Goal: Information Seeking & Learning: Compare options

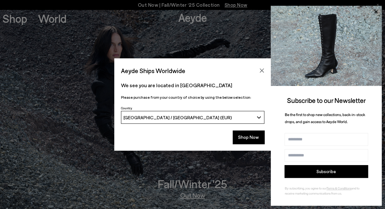
click at [255, 66] on div "Aeyde Ships Worldwide" at bounding box center [192, 67] width 157 height 18
click at [377, 10] on icon at bounding box center [376, 12] width 8 height 8
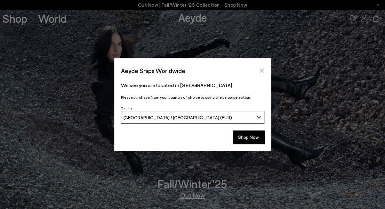
click at [264, 72] on icon "Close" at bounding box center [261, 70] width 5 height 5
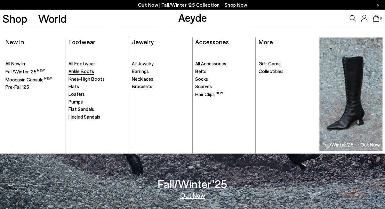
click at [84, 70] on span "Ankle Boots" at bounding box center [82, 71] width 26 height 6
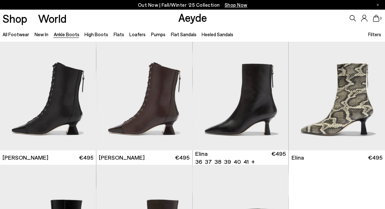
scroll to position [12, 0]
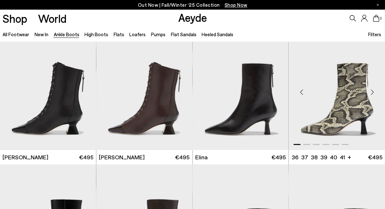
click at [370, 93] on div "Next slide" at bounding box center [372, 92] width 19 height 19
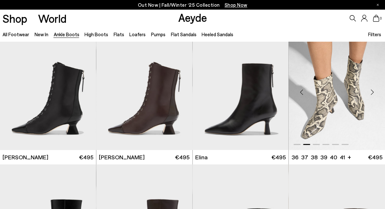
click at [370, 93] on div "Next slide" at bounding box center [372, 92] width 19 height 19
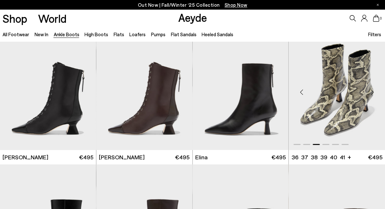
click at [370, 93] on div "Next slide" at bounding box center [372, 92] width 19 height 19
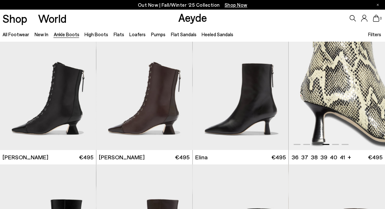
click at [370, 93] on div "Next slide" at bounding box center [372, 92] width 19 height 19
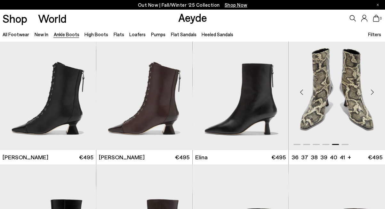
click at [370, 93] on div "Next slide" at bounding box center [372, 92] width 19 height 19
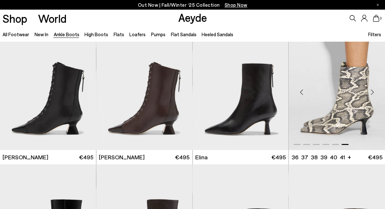
click at [370, 93] on div "Next slide" at bounding box center [372, 92] width 19 height 19
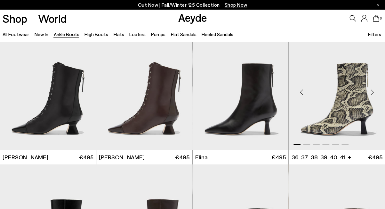
click at [370, 93] on div "Next slide" at bounding box center [372, 92] width 19 height 19
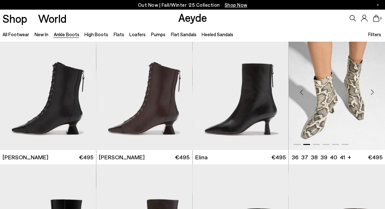
click at [370, 93] on div "Next slide" at bounding box center [372, 92] width 19 height 19
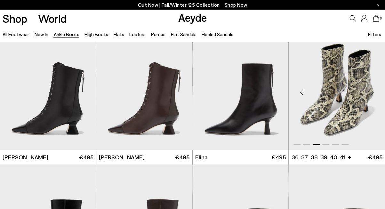
click at [370, 93] on div "Next slide" at bounding box center [372, 92] width 19 height 19
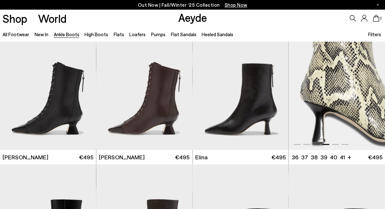
click at [370, 93] on div "Next slide" at bounding box center [372, 92] width 19 height 19
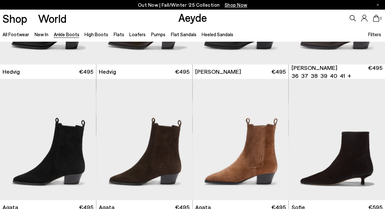
scroll to position [234, 0]
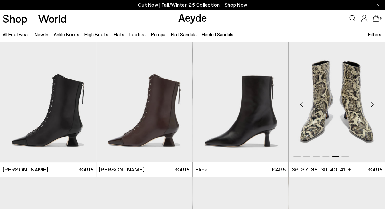
click at [373, 101] on div "Next slide" at bounding box center [372, 104] width 19 height 19
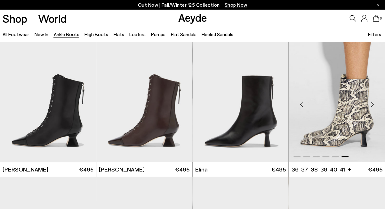
click at [373, 101] on div "Next slide" at bounding box center [372, 104] width 19 height 19
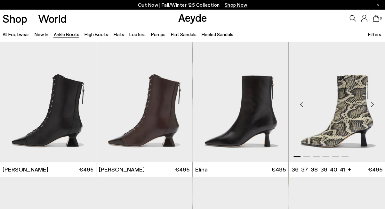
click at [373, 101] on div "Next slide" at bounding box center [372, 104] width 19 height 19
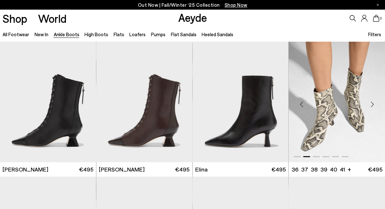
click at [373, 101] on div "Next slide" at bounding box center [372, 104] width 19 height 19
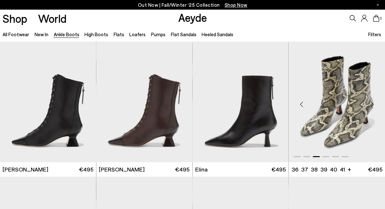
click at [373, 101] on div "Next slide" at bounding box center [372, 104] width 19 height 19
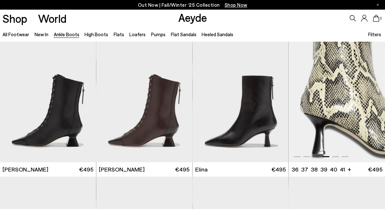
click at [373, 101] on div "Next slide" at bounding box center [372, 104] width 19 height 19
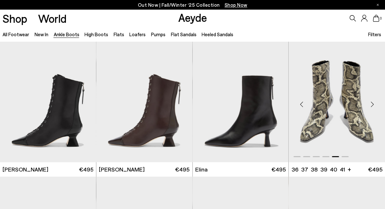
click at [373, 101] on div "Next slide" at bounding box center [372, 104] width 19 height 19
